Goal: Task Accomplishment & Management: Manage account settings

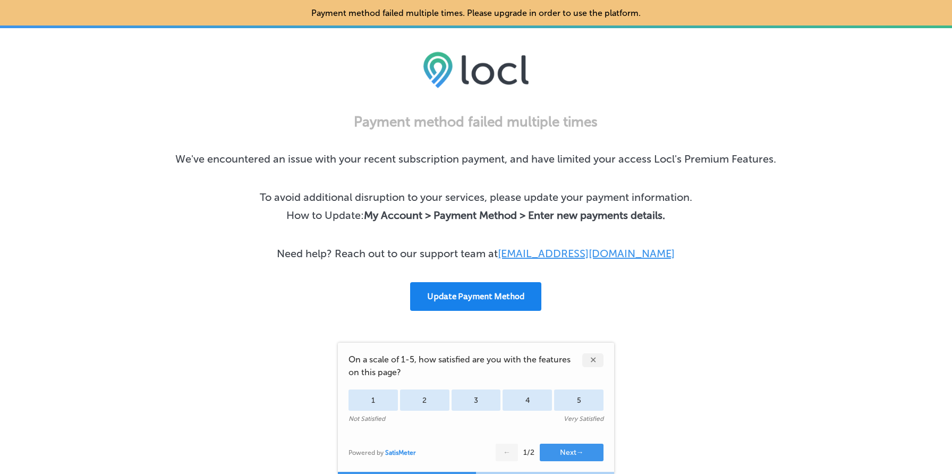
click at [488, 294] on button "Update Payment Method" at bounding box center [475, 296] width 131 height 29
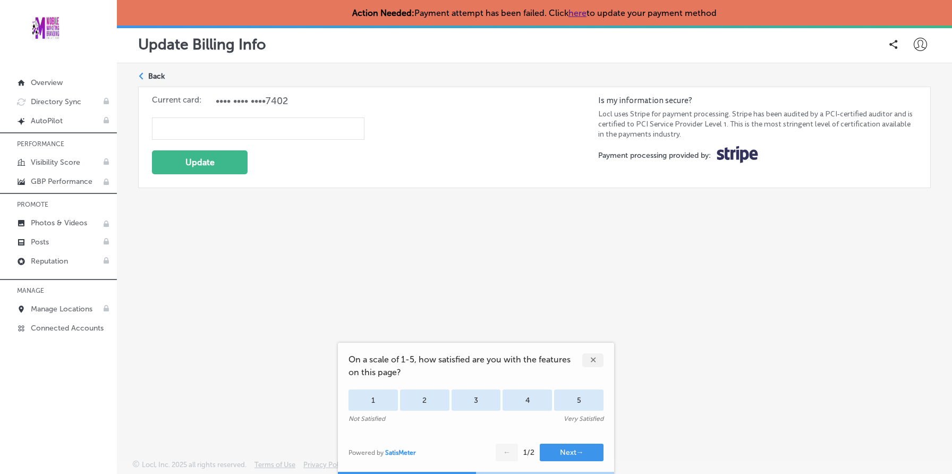
click at [925, 41] on icon at bounding box center [920, 44] width 13 height 13
click at [904, 133] on p "Log Out" at bounding box center [898, 137] width 32 height 13
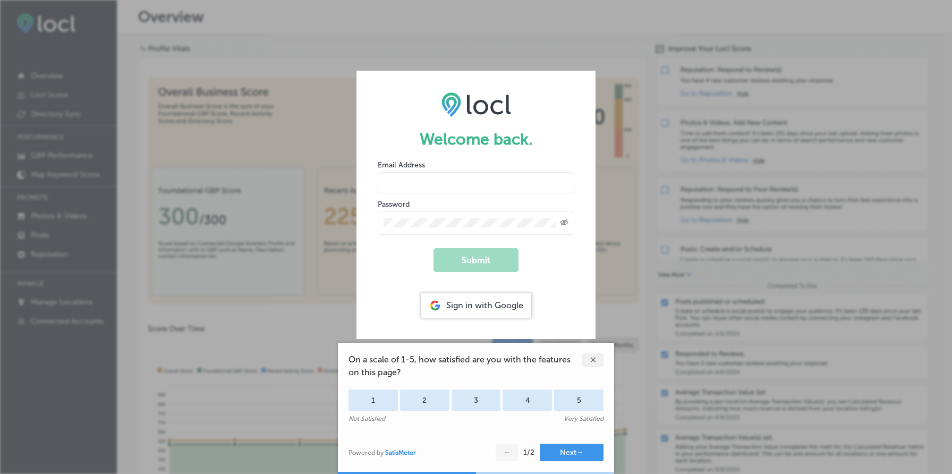
type input "[EMAIL_ADDRESS][DOMAIN_NAME]"
